Goal: Find specific page/section: Find specific page/section

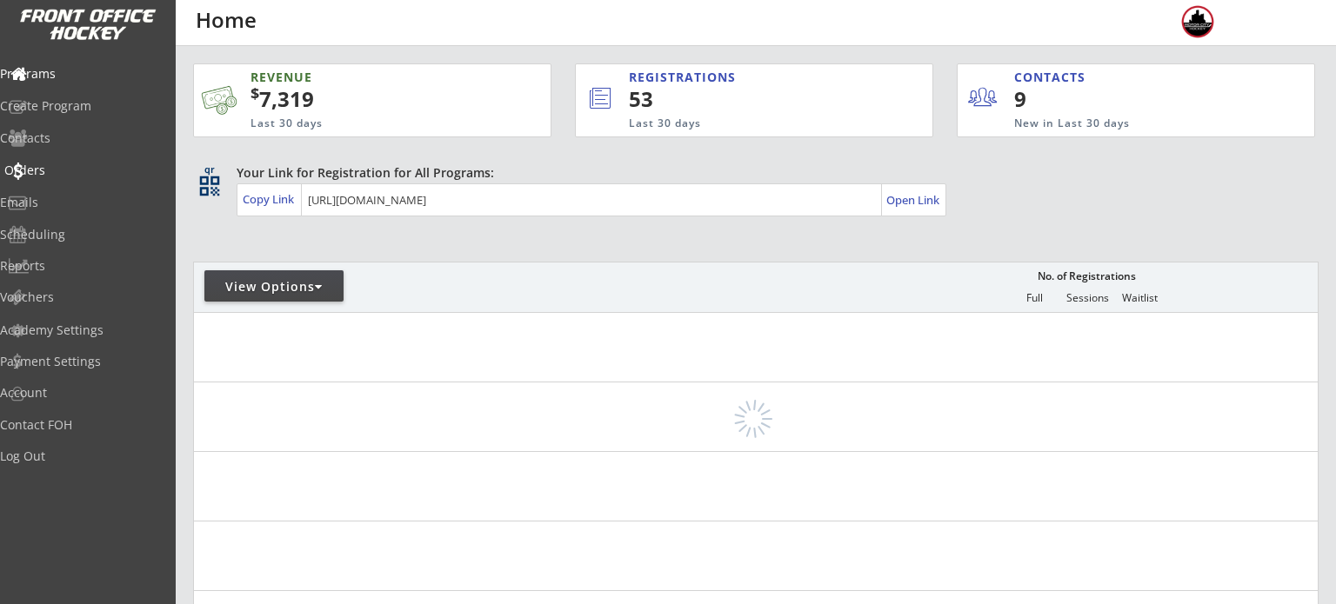
click at [101, 201] on div "Emails" at bounding box center [82, 203] width 165 height 12
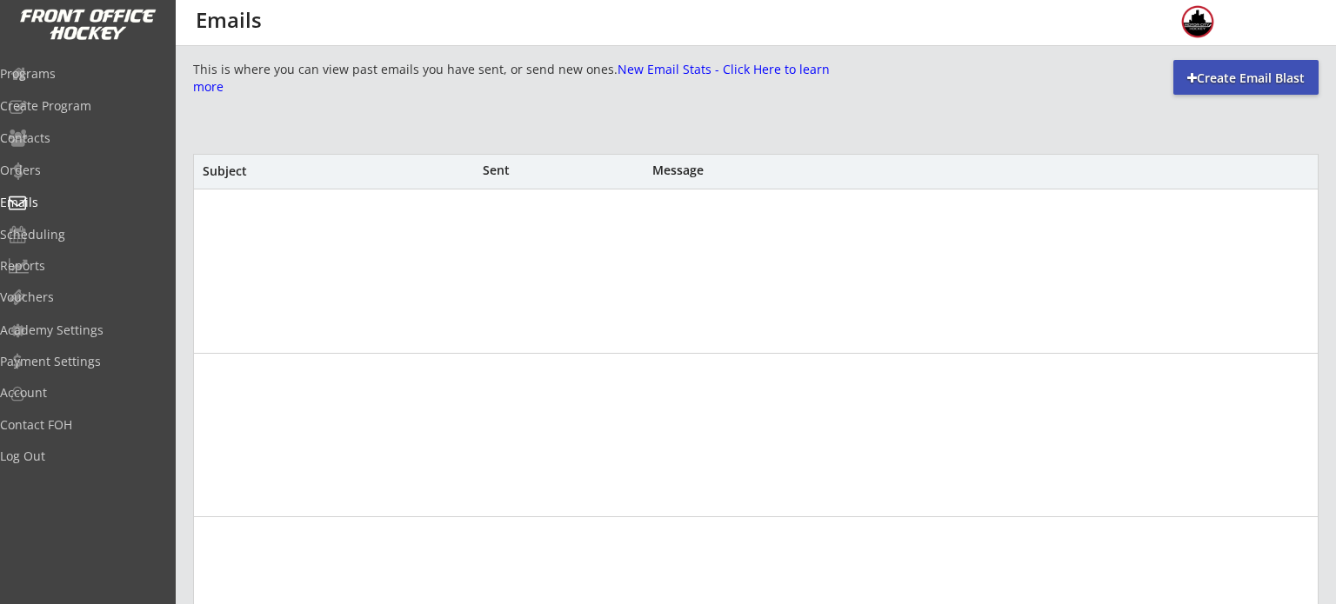
click at [288, 288] on div at bounding box center [756, 272] width 1124 height 164
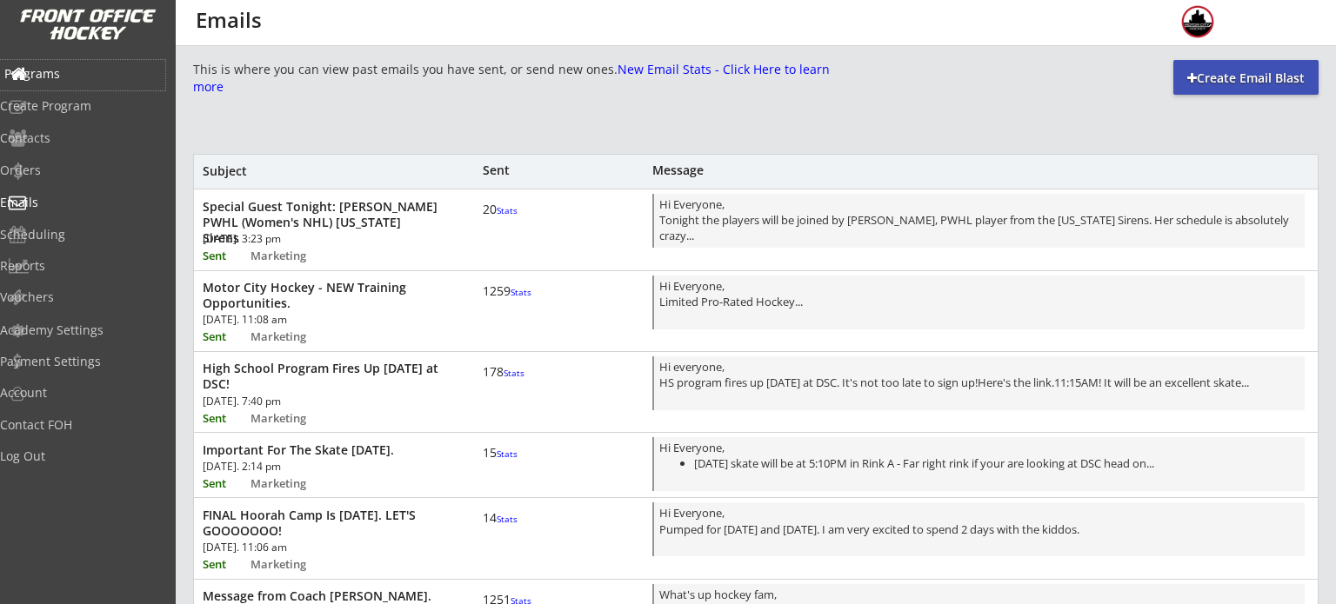
click at [58, 78] on div "Programs" at bounding box center [82, 74] width 157 height 12
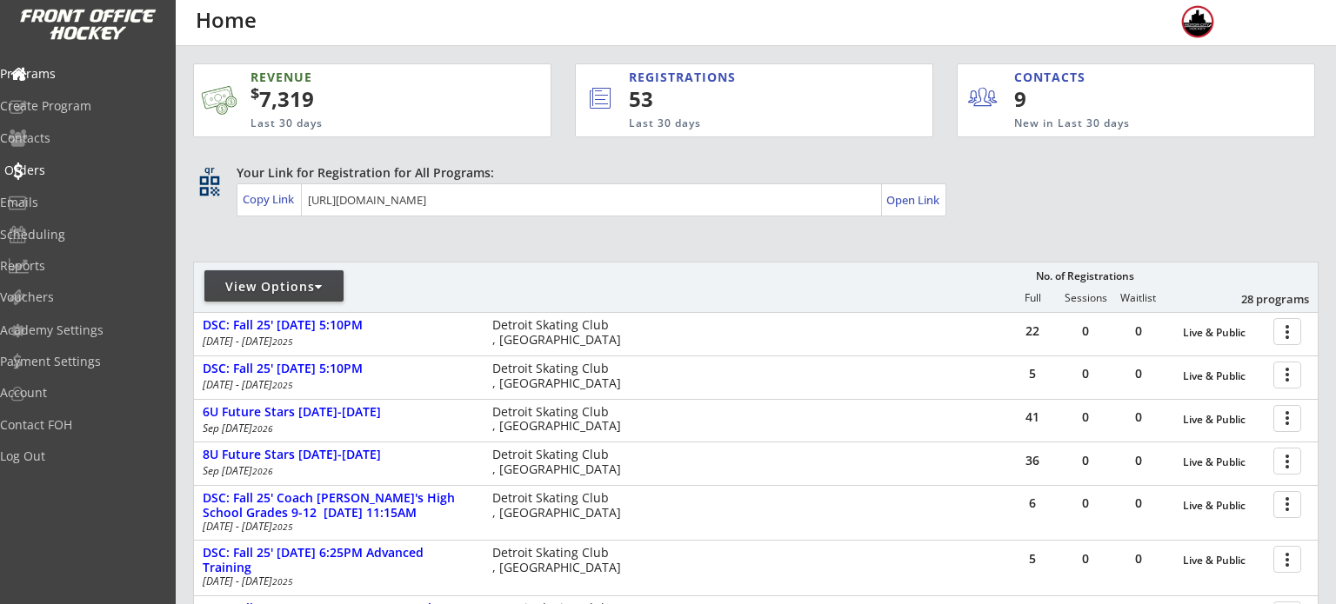
click at [78, 171] on div "Orders" at bounding box center [82, 170] width 157 height 12
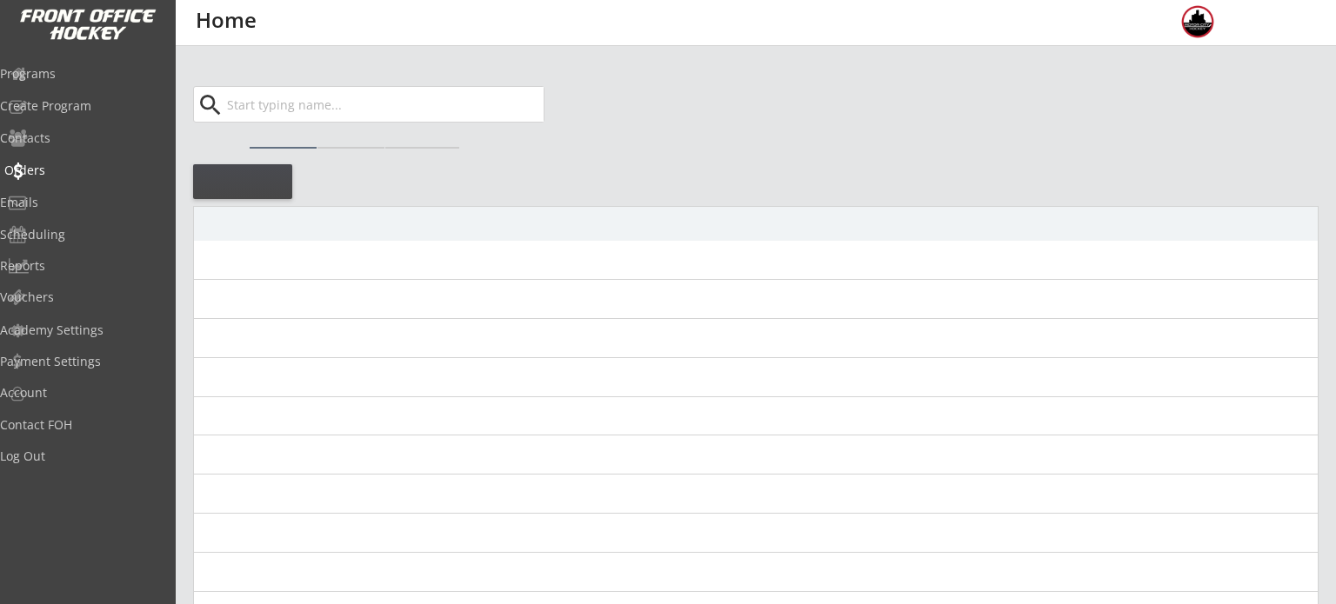
click at [78, 171] on div "Orders" at bounding box center [82, 170] width 157 height 12
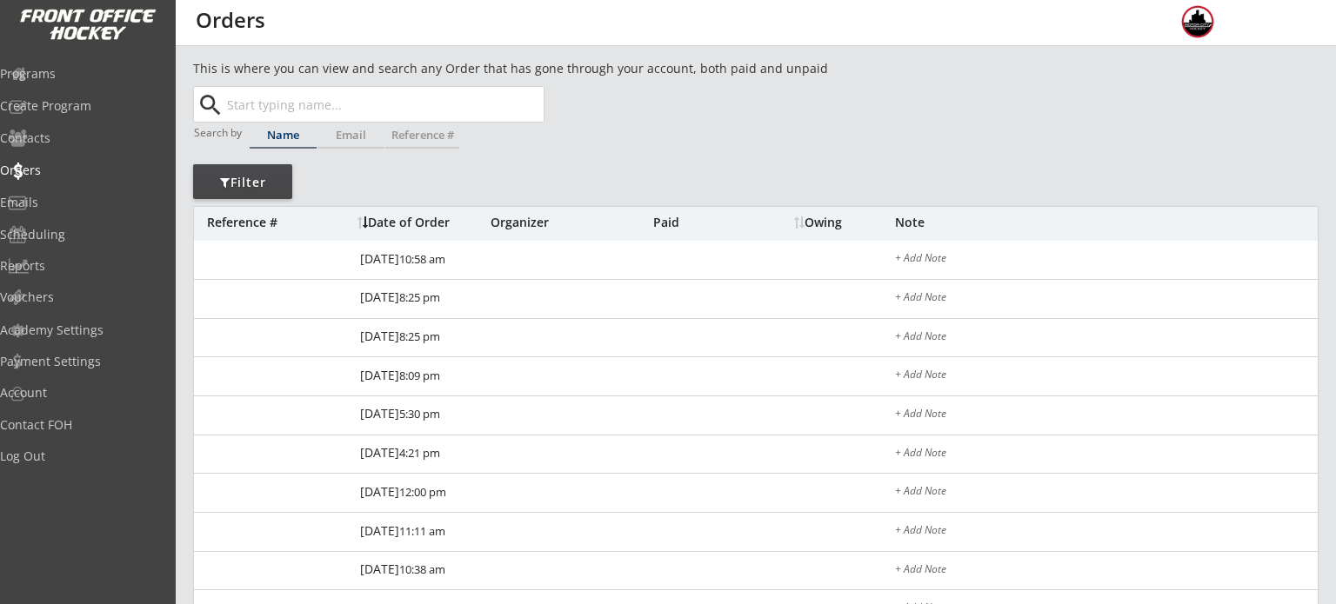
scroll to position [37, 0]
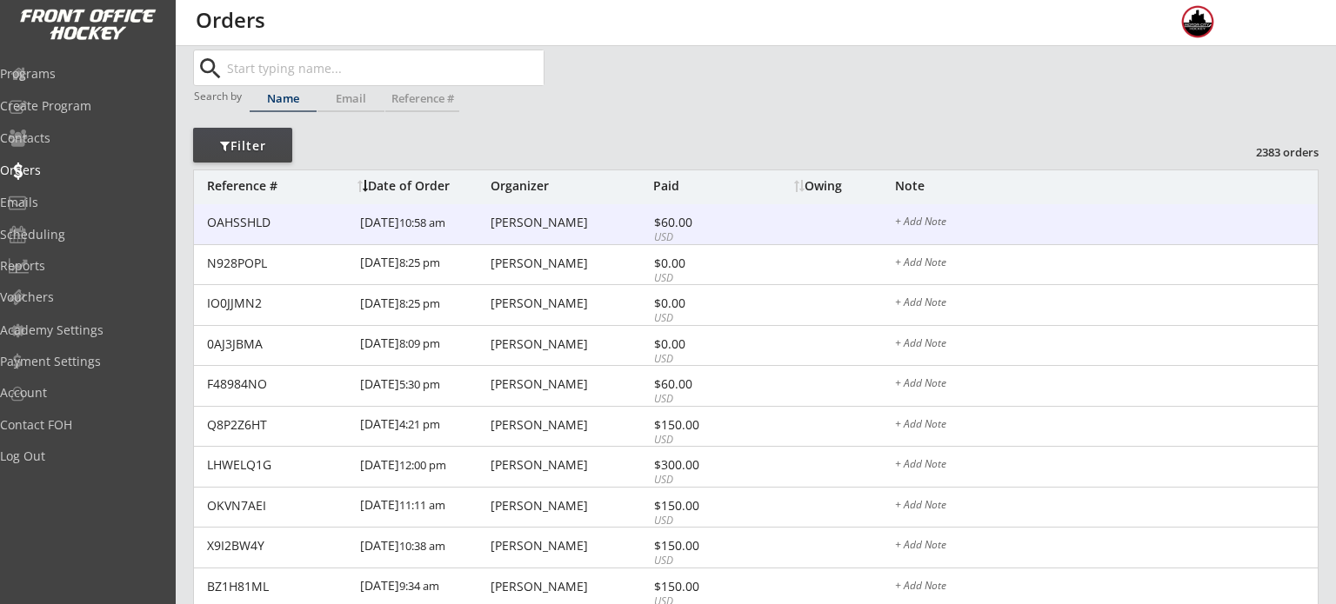
click at [537, 220] on div "Lindsey Monroe" at bounding box center [570, 223] width 158 height 12
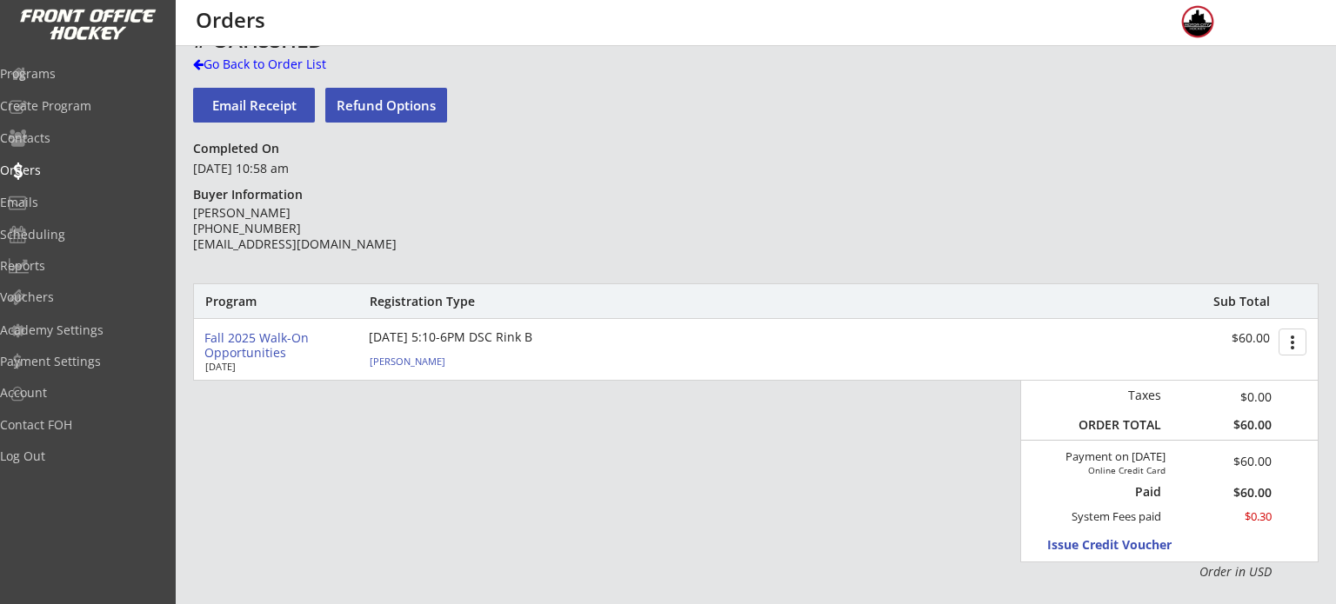
scroll to position [35, 0]
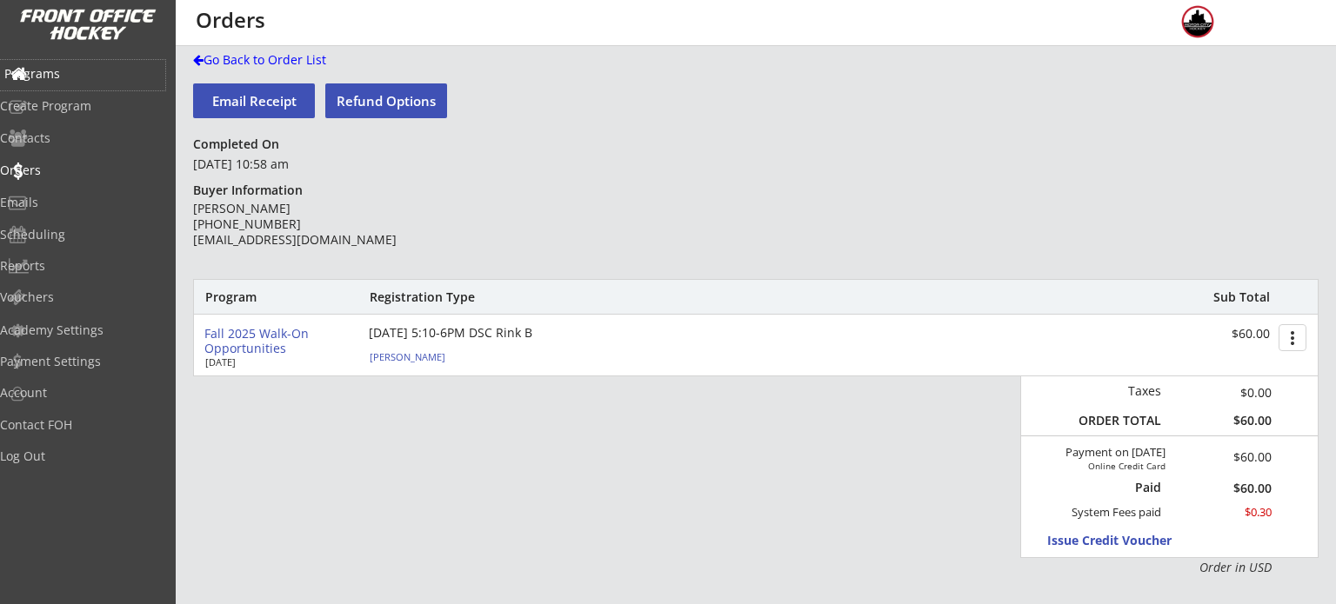
click at [79, 78] on div "Programs" at bounding box center [82, 74] width 157 height 12
click at [79, 76] on div "Programs" at bounding box center [82, 74] width 157 height 12
